Goal: Task Accomplishment & Management: Use online tool/utility

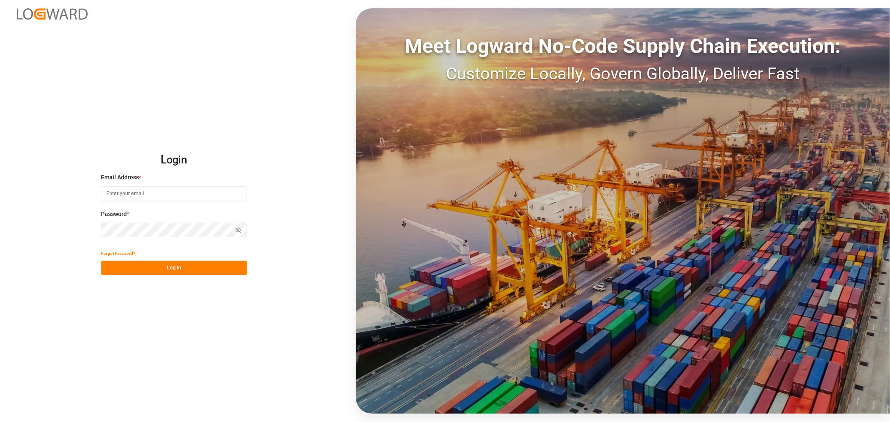
click at [147, 192] on input at bounding box center [174, 194] width 146 height 15
type input "[PERSON_NAME][EMAIL_ADDRESS][PERSON_NAME][DOMAIN_NAME]"
click at [166, 274] on button "Log In" at bounding box center [174, 268] width 146 height 15
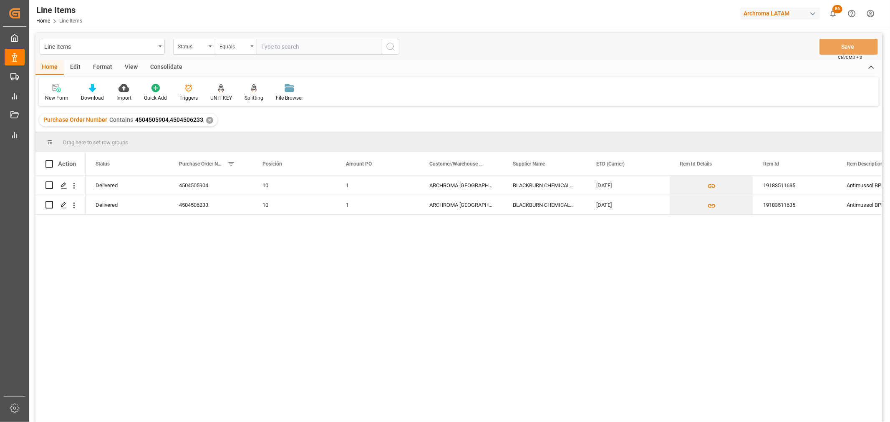
click at [207, 119] on div "✕" at bounding box center [209, 120] width 7 height 7
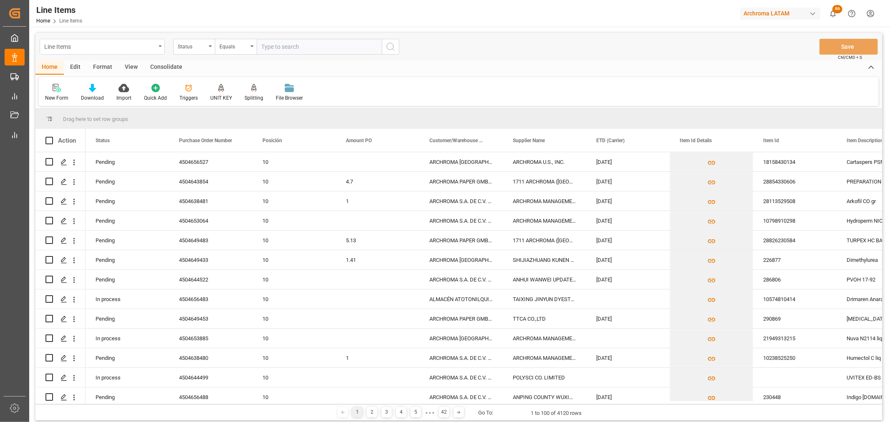
click at [159, 48] on div "Line Items" at bounding box center [102, 47] width 125 height 16
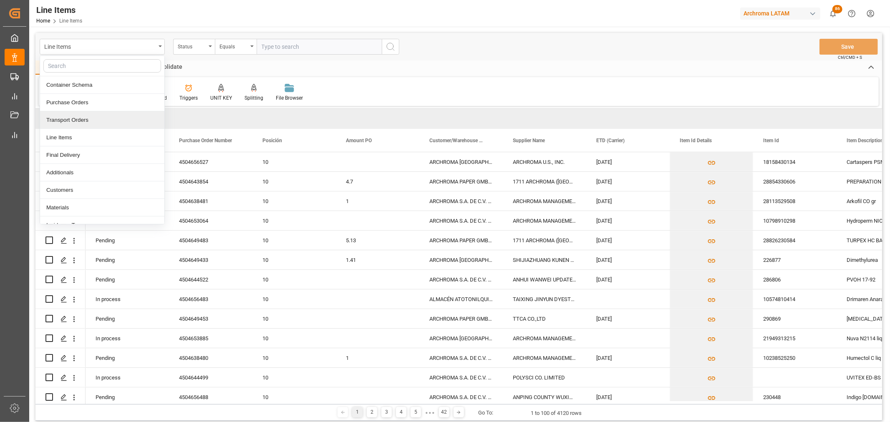
click at [67, 120] on div "Transport Orders" at bounding box center [102, 120] width 124 height 18
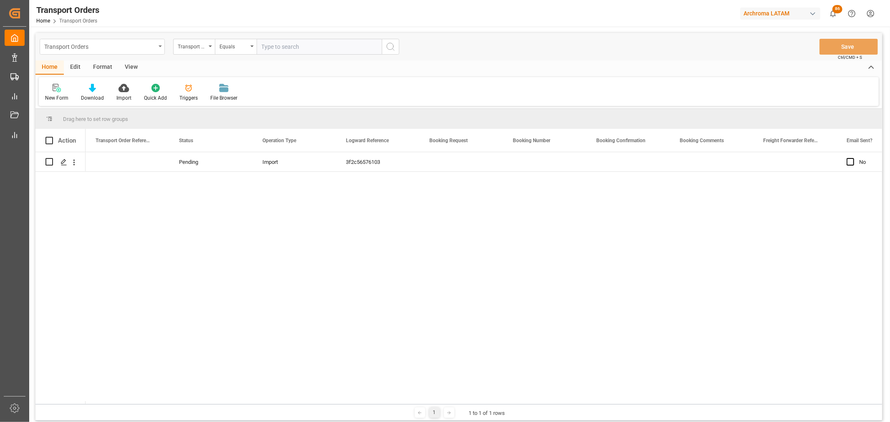
click at [160, 48] on div "Transport Orders" at bounding box center [102, 47] width 125 height 16
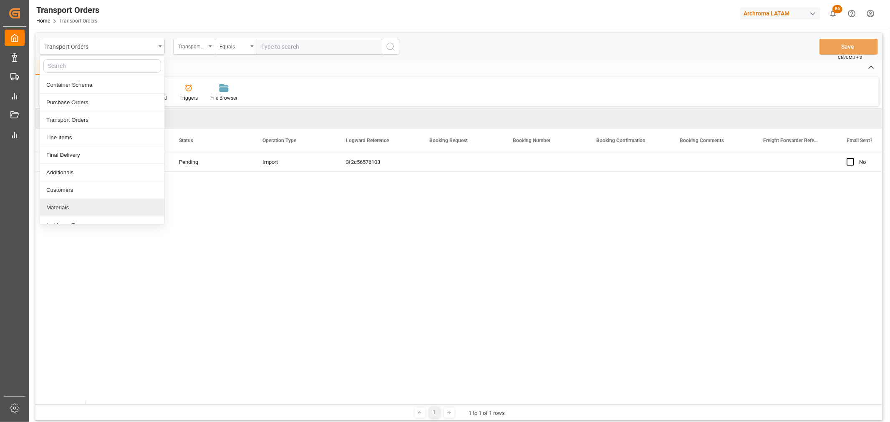
scroll to position [46, 0]
drag, startPoint x: 261, startPoint y: 218, endPoint x: 75, endPoint y: 31, distance: 263.6
click at [261, 218] on div "Pending Import 3f2c56576103 No No" at bounding box center [484, 278] width 797 height 252
